Goal: Transaction & Acquisition: Obtain resource

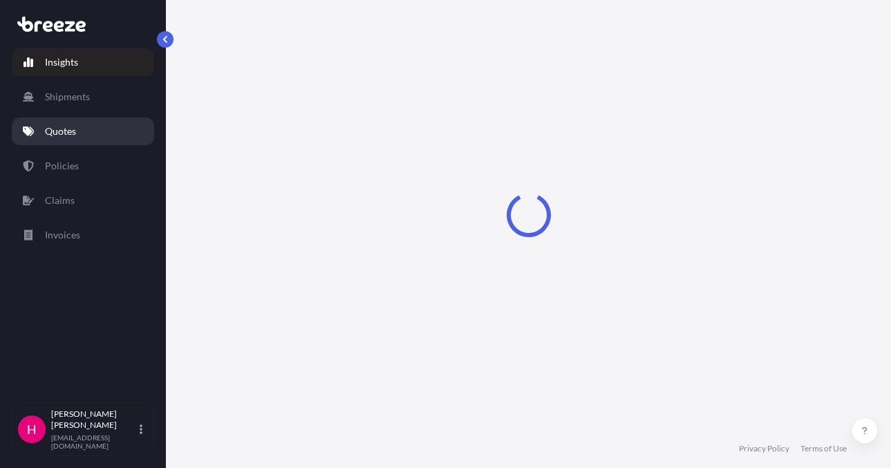
select select "2025"
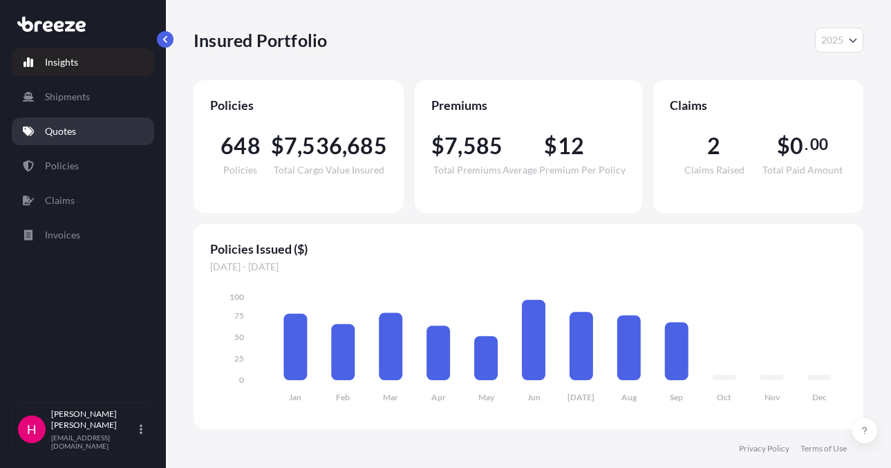
click at [106, 127] on link "Quotes" at bounding box center [83, 132] width 142 height 28
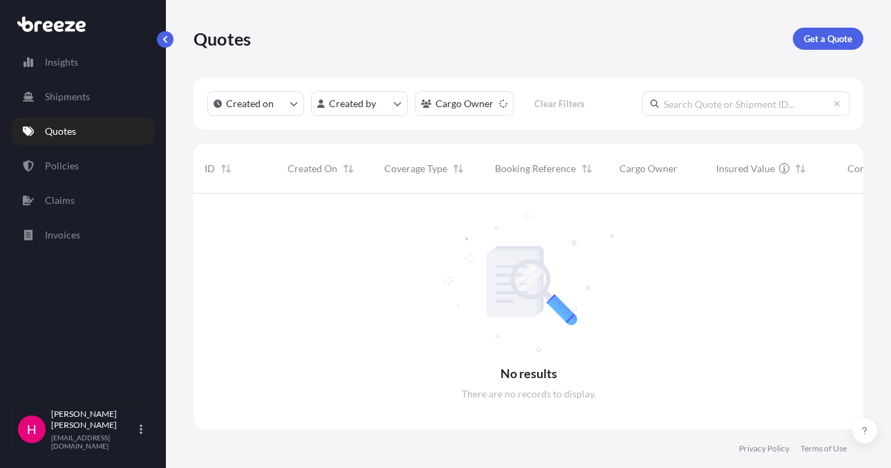
scroll to position [275, 659]
click at [610, 55] on div "Quotes Get a Quote" at bounding box center [529, 38] width 670 height 77
click at [828, 33] on p "Get a Quote" at bounding box center [828, 39] width 48 height 14
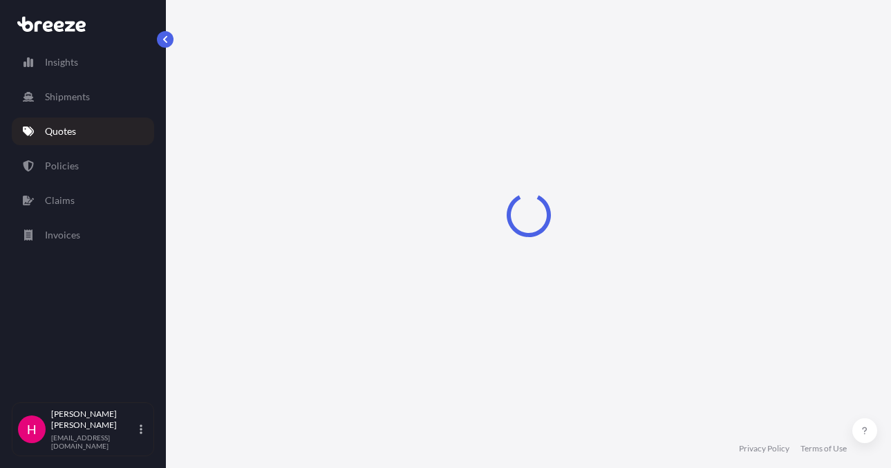
select select "Sea"
select select "1"
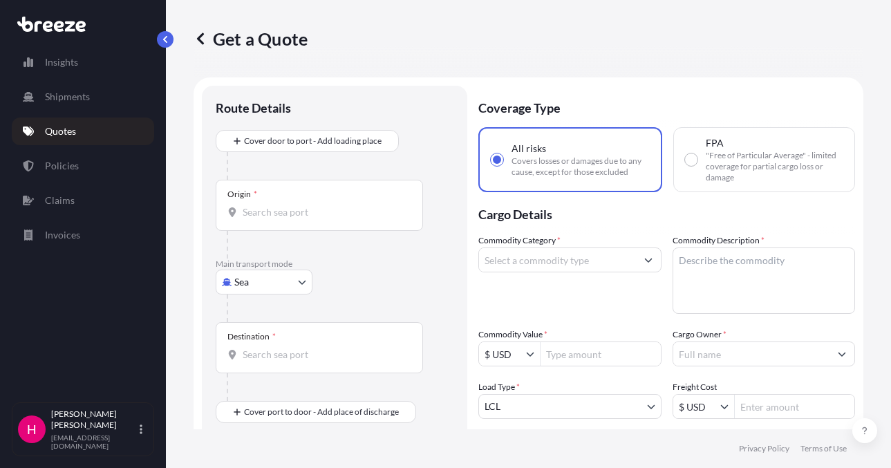
scroll to position [22, 0]
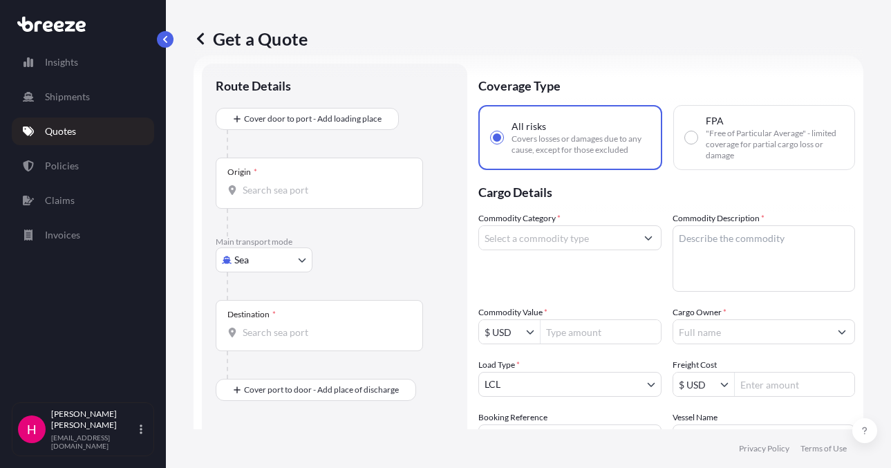
click at [274, 263] on body "Insights Shipments Quotes Policies Claims Invoices H [PERSON_NAME] [EMAIL_ADDRE…" at bounding box center [445, 234] width 891 height 468
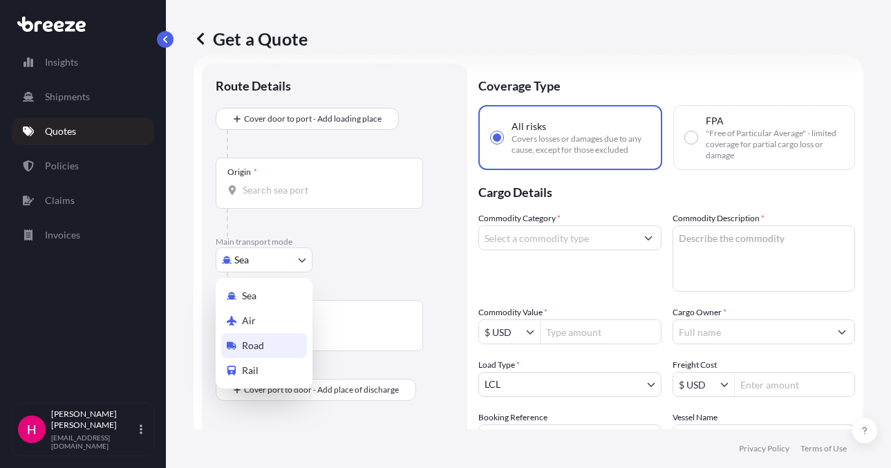
click at [282, 341] on div "Road" at bounding box center [264, 345] width 86 height 25
select select "Road"
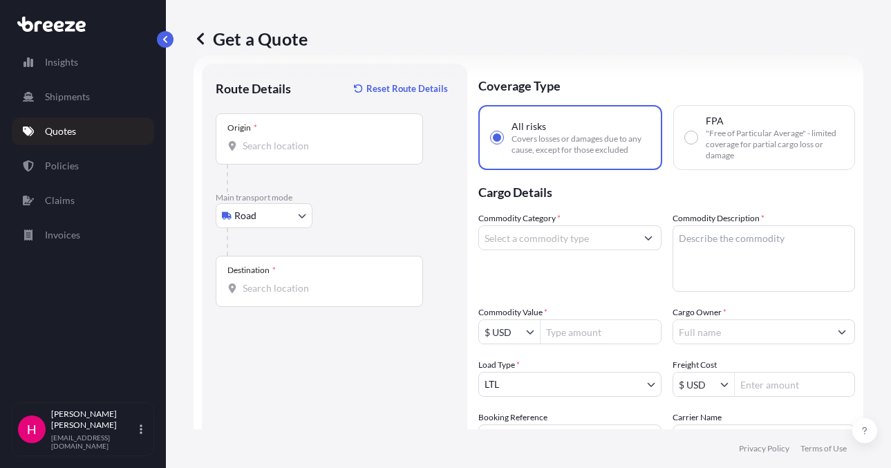
click at [279, 142] on input "Origin *" at bounding box center [324, 146] width 163 height 14
paste input "[STREET_ADDRESS]"
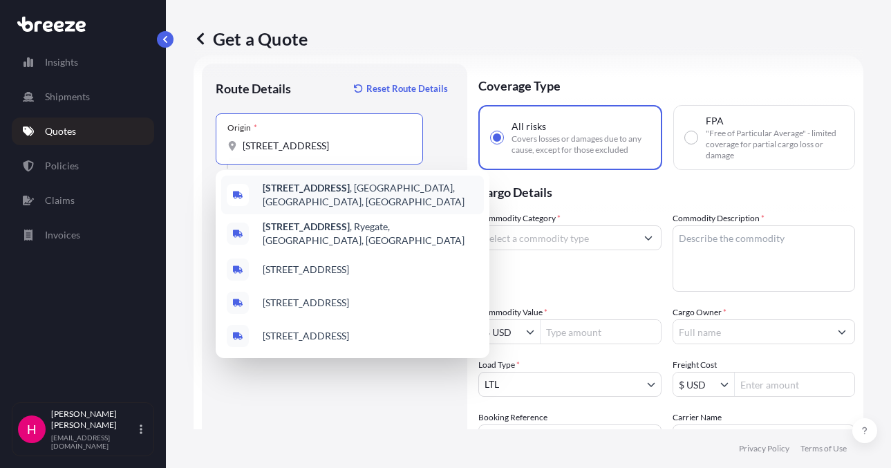
click at [374, 194] on span "[STREET_ADDRESS]" at bounding box center [371, 195] width 216 height 28
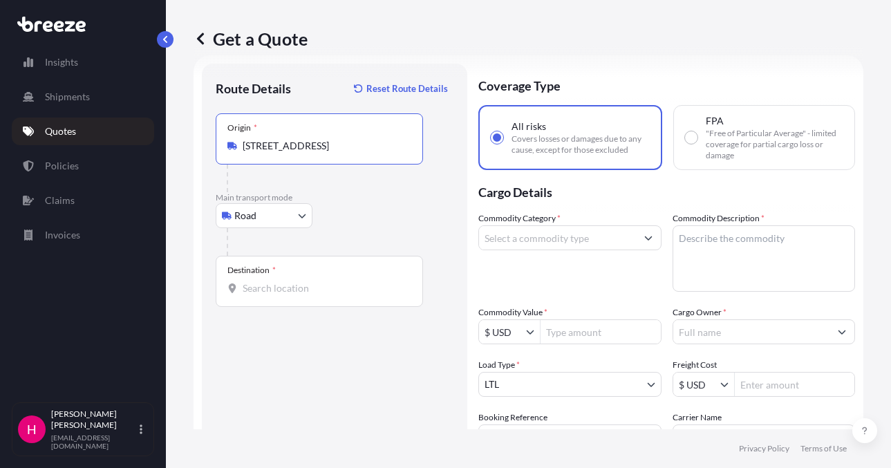
type input "[STREET_ADDRESS]"
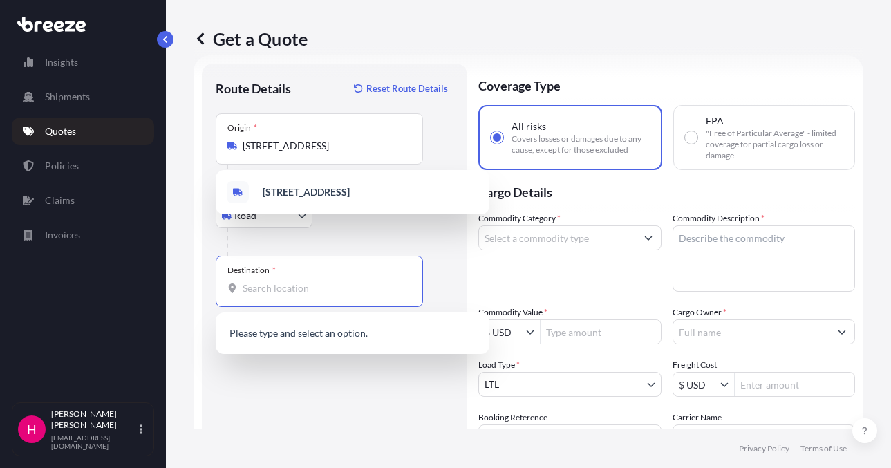
click at [290, 291] on input "Destination *" at bounding box center [324, 288] width 163 height 14
paste input "[STREET_ADDRESS]"
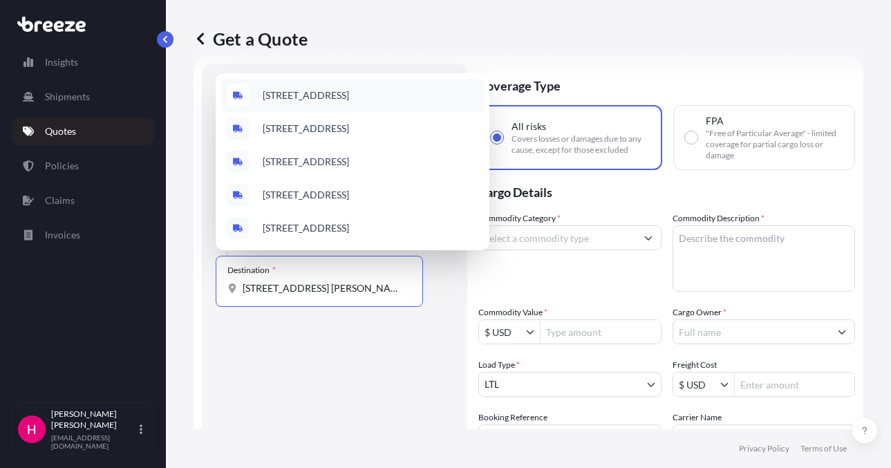
click at [349, 95] on span "[STREET_ADDRESS]" at bounding box center [306, 95] width 86 height 14
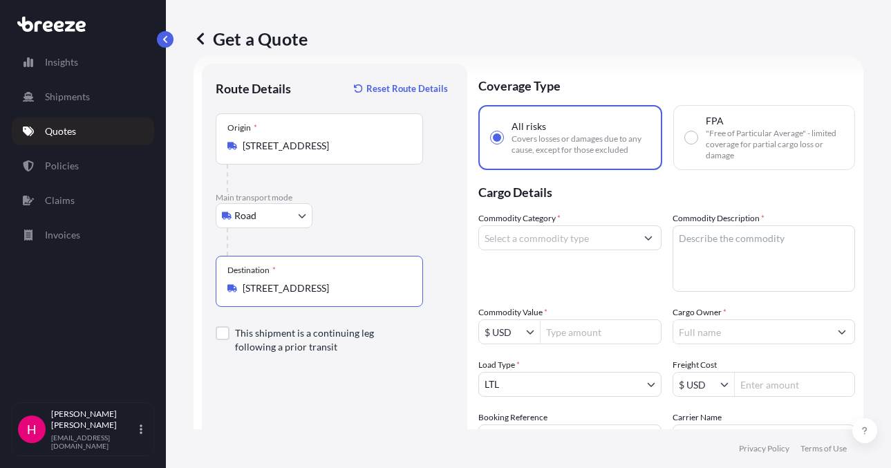
type input "[STREET_ADDRESS]"
click at [307, 420] on div "Route Details Reset Route Details Place of loading Road Road Rail Origin * [STR…" at bounding box center [335, 315] width 238 height 477
click at [579, 238] on input "Commodity Category *" at bounding box center [557, 237] width 157 height 25
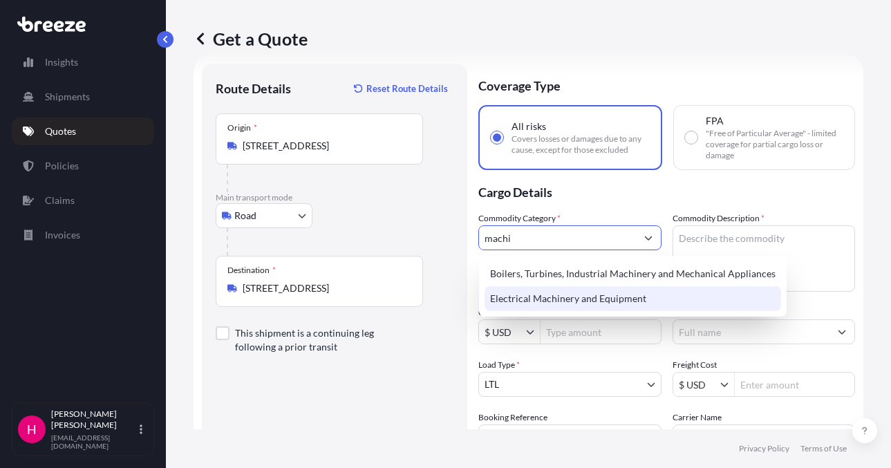
click at [597, 294] on div "Electrical Machinery and Equipment" at bounding box center [633, 298] width 297 height 25
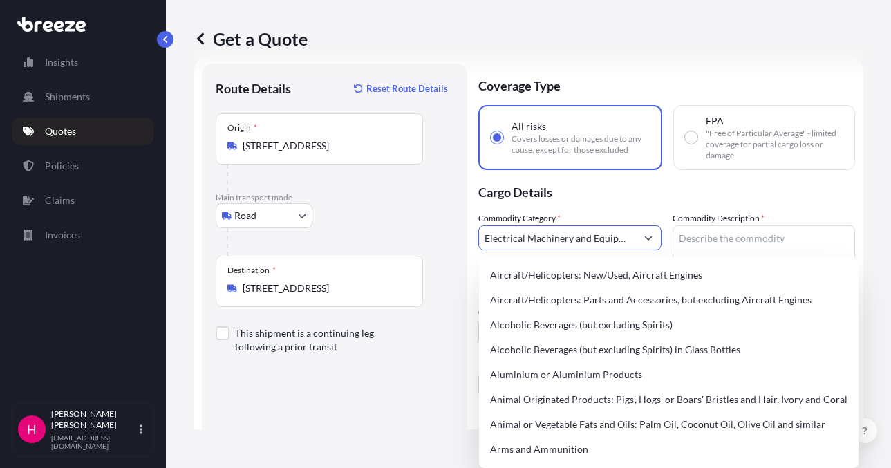
click at [603, 239] on input "Electrical Machinery and Equipment" at bounding box center [557, 237] width 157 height 25
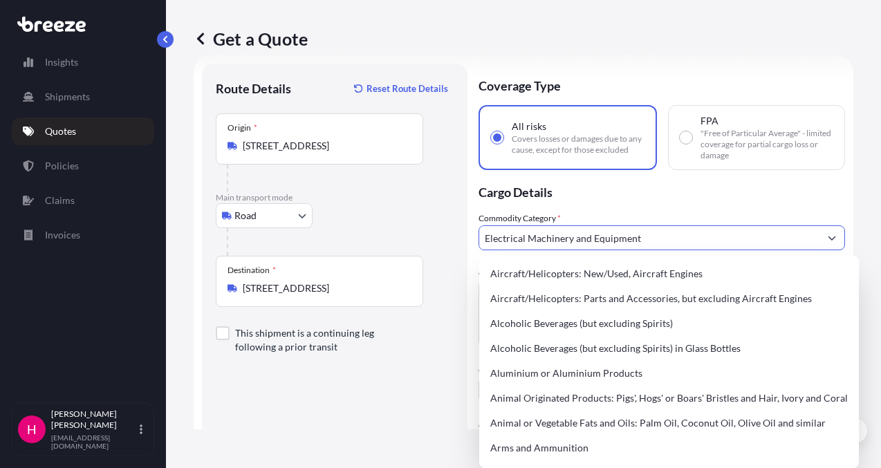
click at [603, 241] on input "Electrical Machinery and Equipment" at bounding box center [649, 237] width 340 height 25
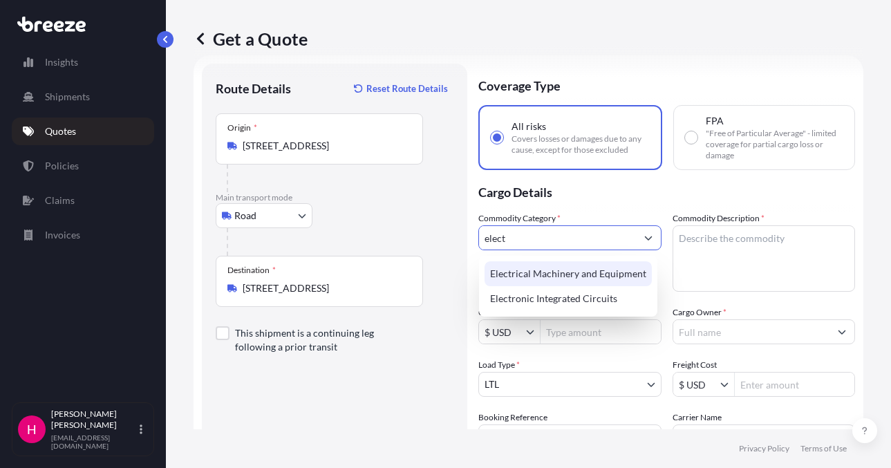
click at [575, 268] on div "Electrical Machinery and Equipment" at bounding box center [568, 273] width 167 height 25
type input "Electrical Machinery and Equipment"
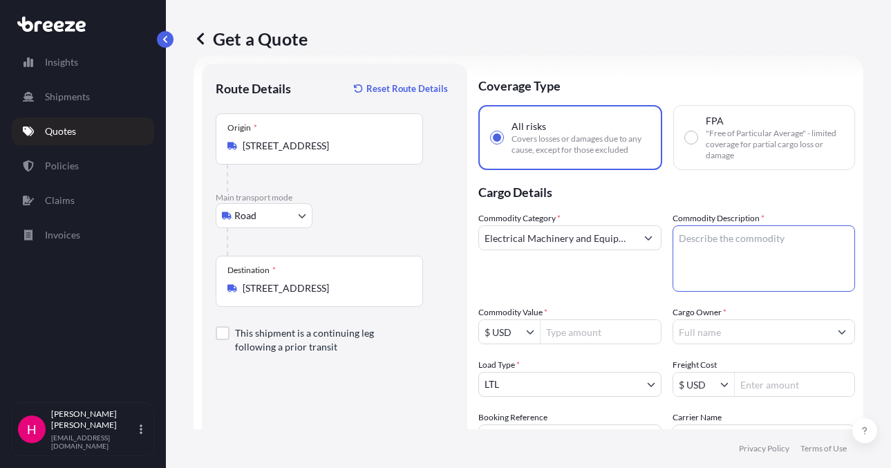
click at [721, 232] on textarea "Commodity Description *" at bounding box center [764, 258] width 183 height 66
paste textarea "MACHINERY"
type textarea "MACHINERY"
click at [684, 192] on p "Cargo Details" at bounding box center [666, 190] width 377 height 41
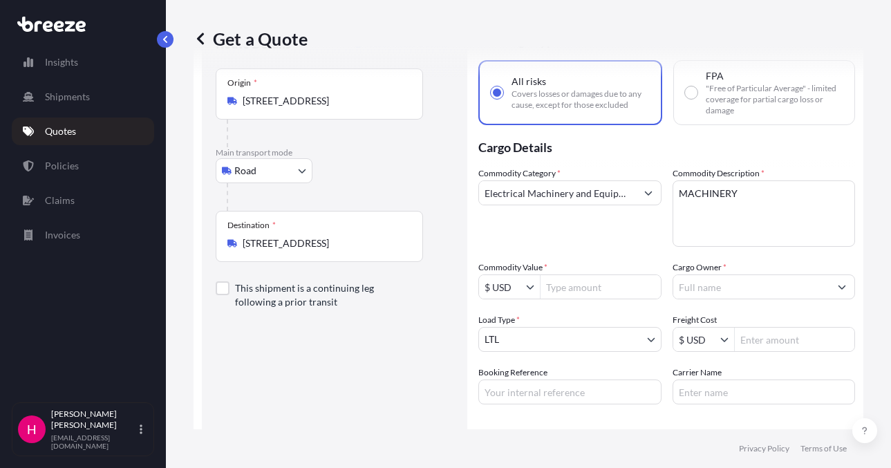
scroll to position [91, 0]
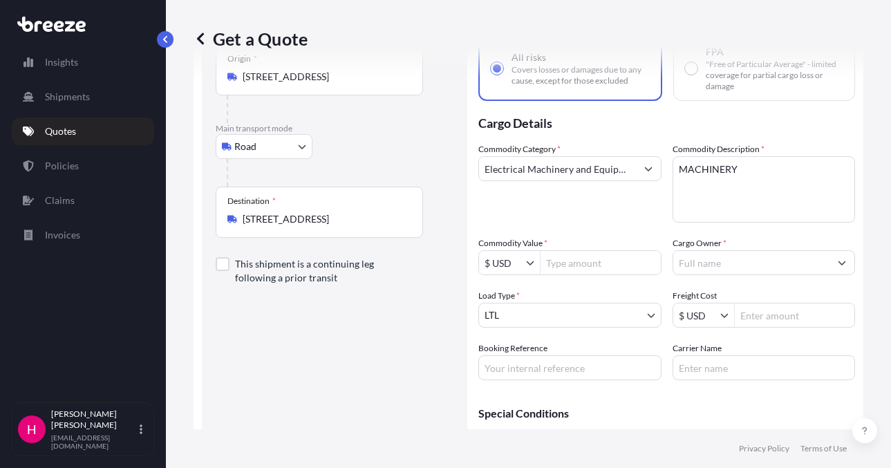
click at [541, 372] on input "Booking Reference" at bounding box center [569, 367] width 183 height 25
paste input "486400"
type input "486400"
click at [423, 359] on div "Route Details Reset Route Details Place of loading Road Road Rail Origin * [STR…" at bounding box center [335, 246] width 238 height 477
click at [710, 371] on input "Carrier Name" at bounding box center [764, 367] width 183 height 25
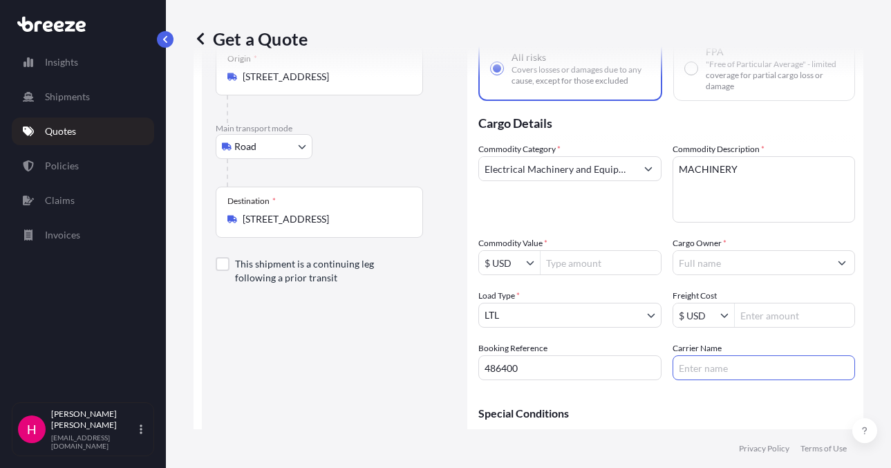
type input "[PERSON_NAME] Express"
click at [359, 374] on div "Route Details Reset Route Details Place of loading Road Road Rail Origin * [STR…" at bounding box center [335, 246] width 238 height 477
click at [736, 263] on input "Cargo Owner *" at bounding box center [751, 262] width 157 height 25
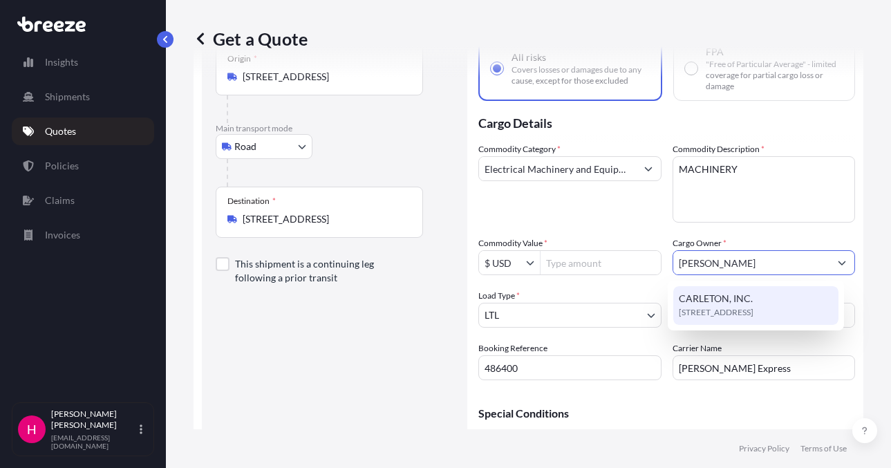
click at [751, 307] on span "[STREET_ADDRESS]" at bounding box center [716, 313] width 75 height 14
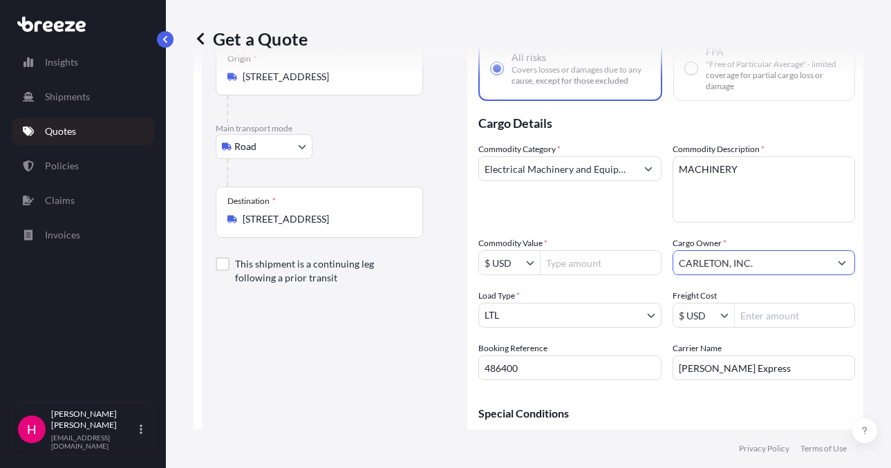
type input "CARLETON, INC."
click at [391, 424] on div "Route Details Reset Route Details Place of loading Road Road Rail Origin * [STR…" at bounding box center [335, 246] width 238 height 477
click at [597, 265] on input "Commodity Value *" at bounding box center [601, 262] width 120 height 25
type input "5,589.83"
click at [330, 375] on div "Route Details Reset Route Details Place of loading Road Road Rail Origin * [STR…" at bounding box center [335, 246] width 238 height 477
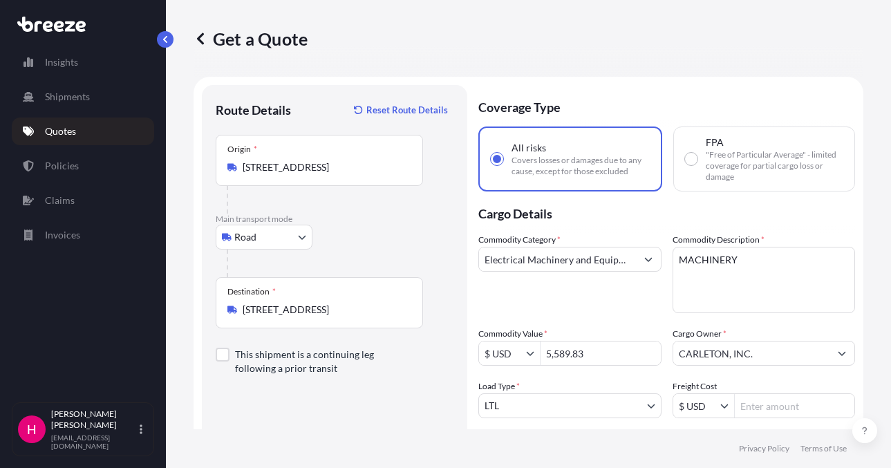
scroll to position [0, 0]
drag, startPoint x: 315, startPoint y: 417, endPoint x: 299, endPoint y: 419, distance: 15.3
click at [315, 417] on div "Route Details Reset Route Details Place of loading Road Road Rail Origin * [STR…" at bounding box center [335, 338] width 238 height 477
click at [306, 427] on div "Route Details Reset Route Details Place of loading Road Road Rail Origin * [STR…" at bounding box center [335, 338] width 238 height 477
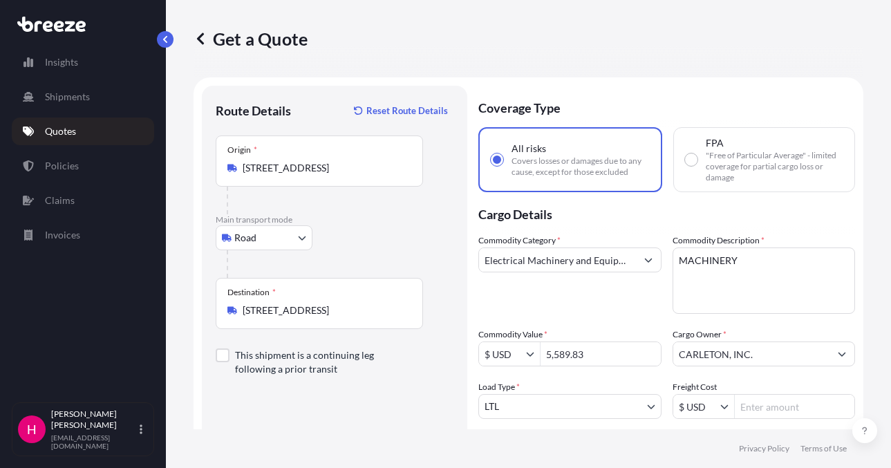
click at [319, 419] on div "Route Details Reset Route Details Place of loading Road Road Rail Origin * [STR…" at bounding box center [335, 338] width 238 height 477
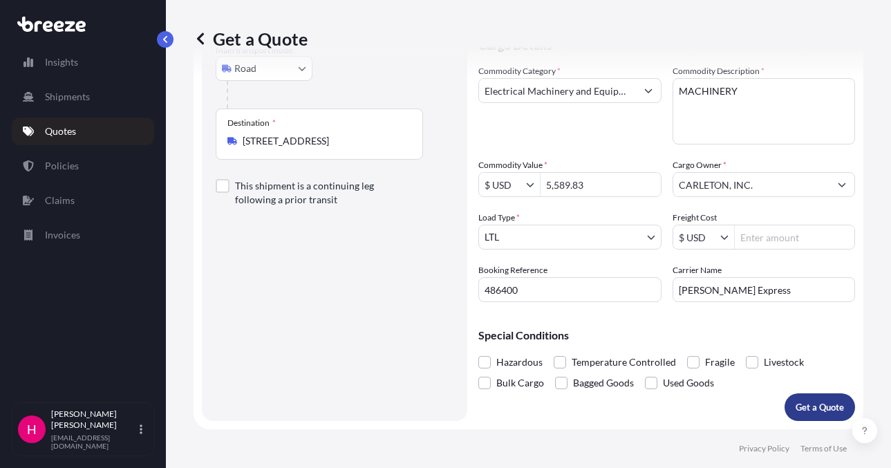
click at [796, 407] on p "Get a Quote" at bounding box center [820, 407] width 48 height 14
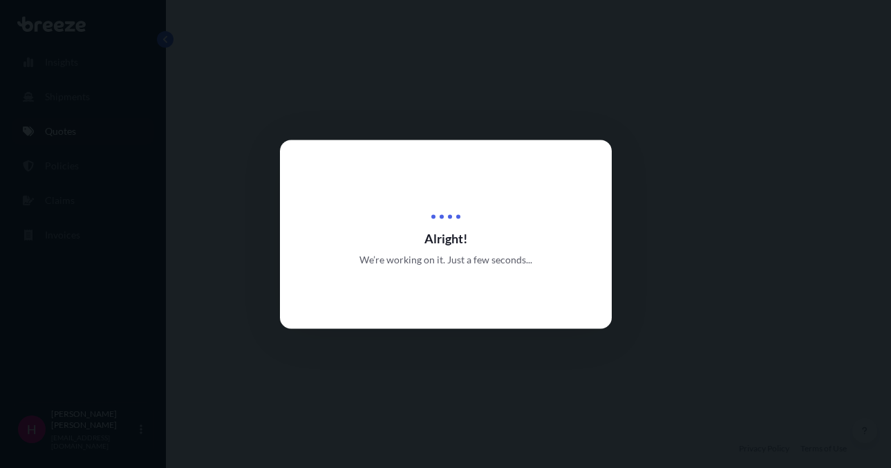
select select "Road"
select select "1"
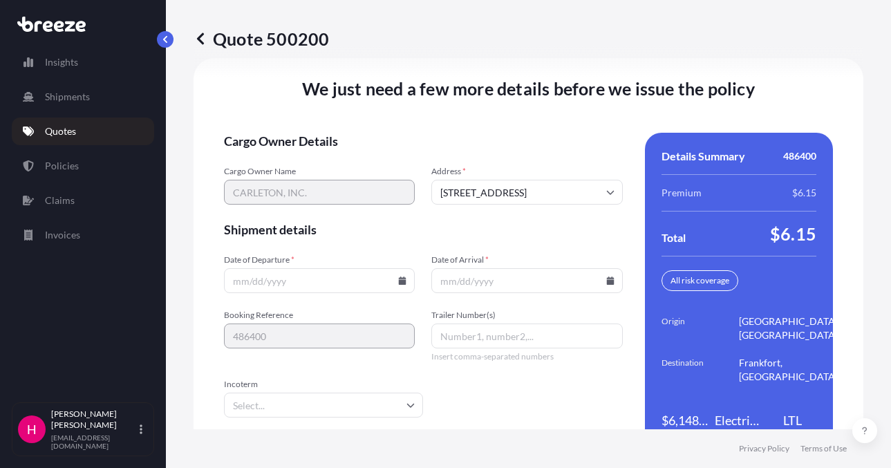
scroll to position [1972, 0]
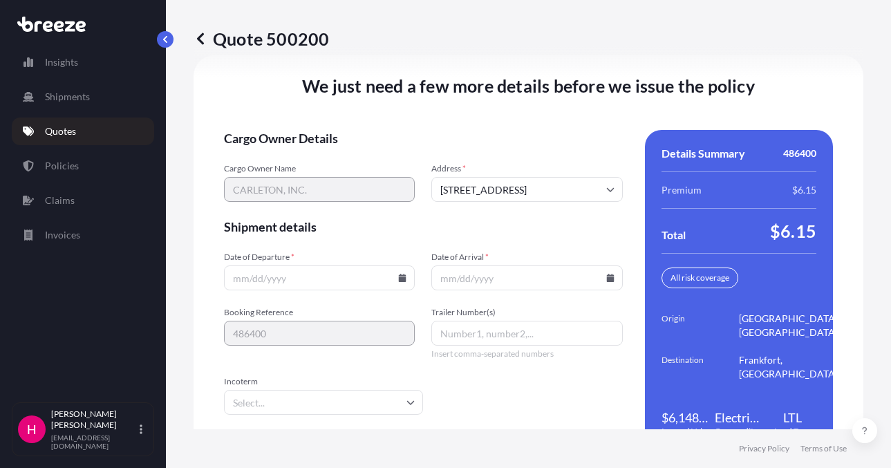
click at [393, 279] on input "Date of Departure *" at bounding box center [319, 277] width 191 height 25
click at [399, 276] on icon at bounding box center [403, 278] width 8 height 8
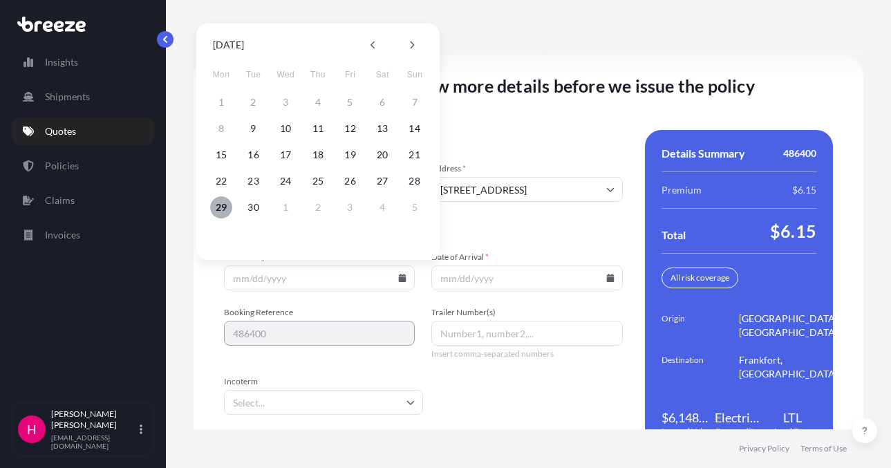
click at [225, 207] on button "29" at bounding box center [221, 207] width 22 height 22
type input "[DATE]"
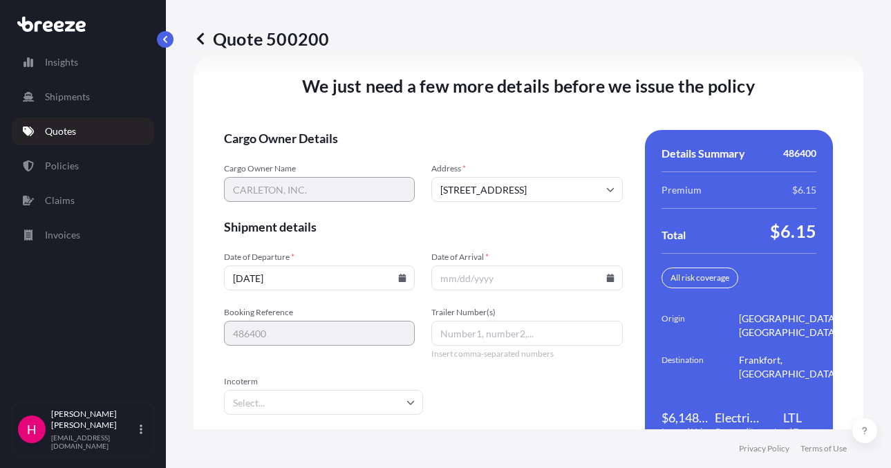
click at [606, 279] on icon at bounding box center [610, 278] width 8 height 8
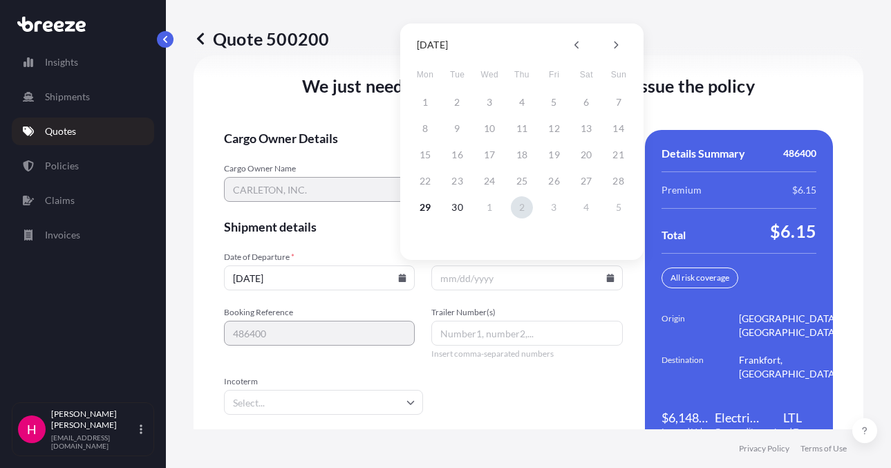
click at [525, 209] on button "2" at bounding box center [522, 207] width 22 height 22
type input "[DATE]"
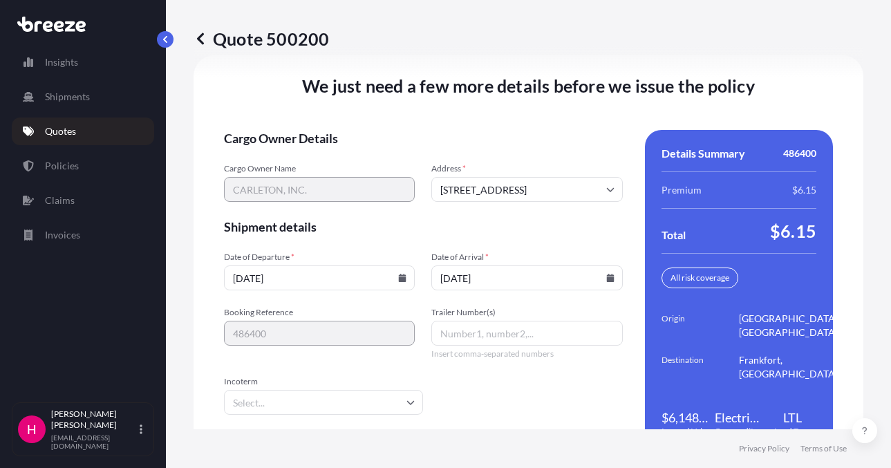
click at [463, 60] on div "Quote 500200" at bounding box center [529, 38] width 670 height 77
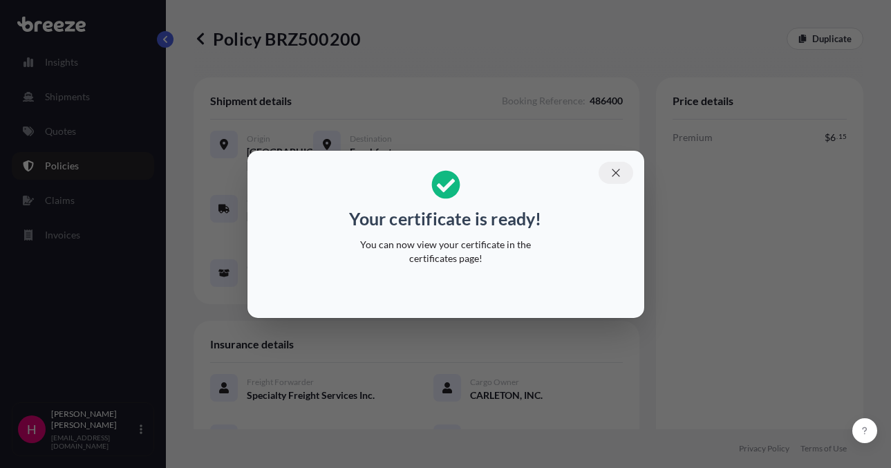
click at [615, 169] on icon "button" at bounding box center [616, 173] width 12 height 12
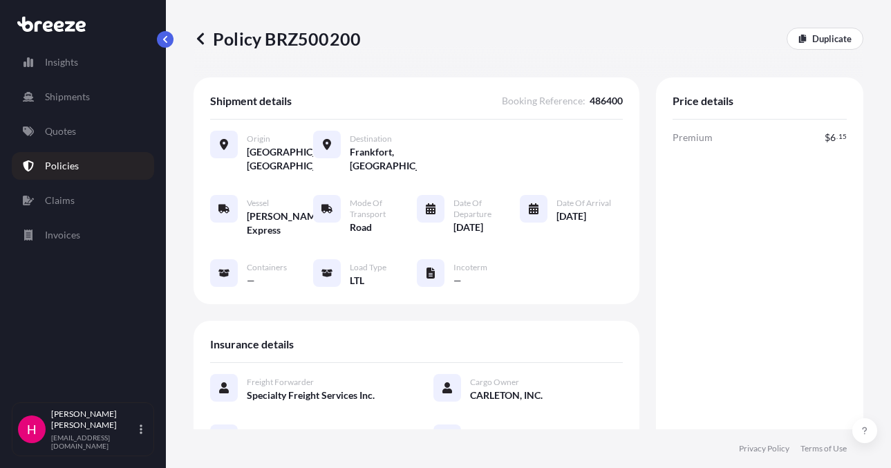
click at [306, 48] on p "Policy BRZ500200" at bounding box center [277, 39] width 167 height 22
copy p "BRZ500200"
click at [306, 48] on p "Policy BRZ500200" at bounding box center [277, 39] width 167 height 22
